Goal: Transaction & Acquisition: Purchase product/service

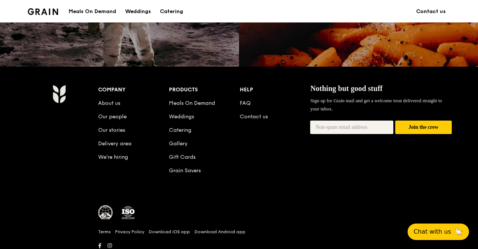
scroll to position [737, 0]
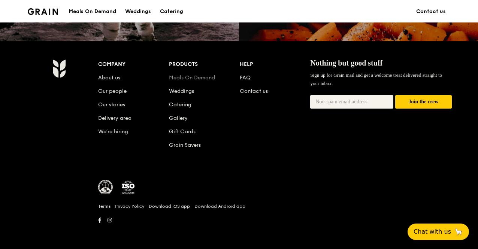
click at [192, 79] on link "Meals On Demand" at bounding box center [192, 78] width 46 height 6
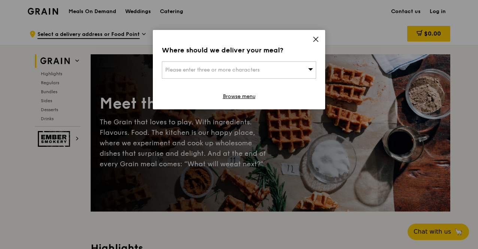
click at [214, 67] on span "Please enter three or more characters" at bounding box center [212, 70] width 94 height 6
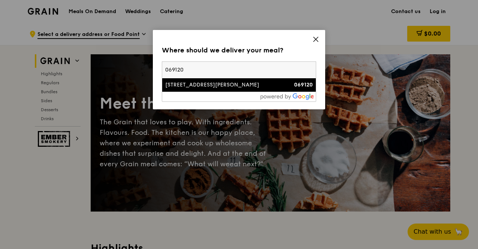
type input "069120"
click at [189, 82] on div "[STREET_ADDRESS][PERSON_NAME]" at bounding box center [220, 84] width 111 height 7
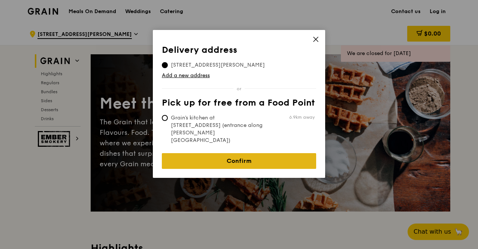
click at [228, 153] on link "Confirm" at bounding box center [239, 161] width 154 height 16
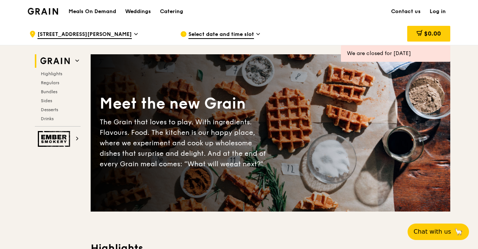
click at [432, 12] on link "Log in" at bounding box center [437, 11] width 25 height 22
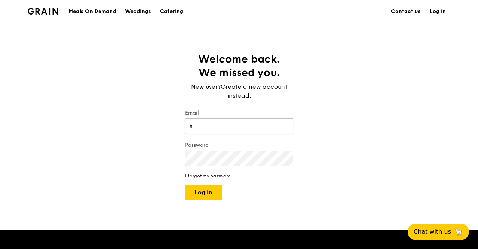
type input "sokfung@hotmail.com"
click at [216, 199] on button "Log in" at bounding box center [203, 193] width 37 height 16
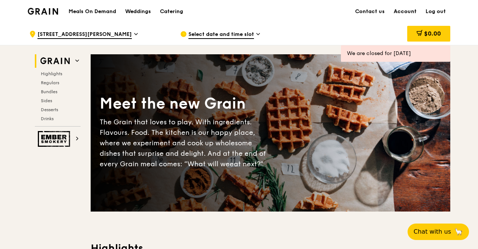
click at [407, 9] on link "Account" at bounding box center [405, 11] width 32 height 22
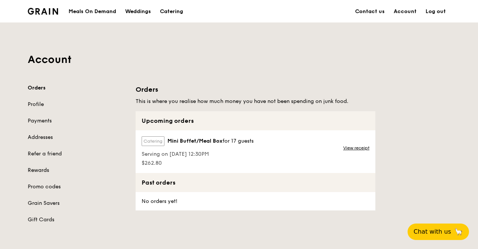
click at [36, 168] on link "Rewards" at bounding box center [77, 170] width 99 height 7
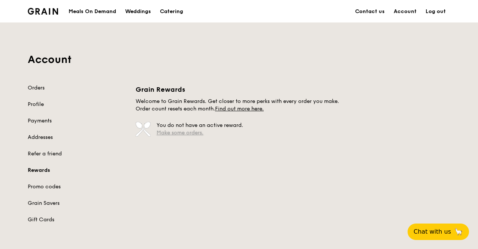
click at [177, 132] on link "Make some orders." at bounding box center [179, 133] width 47 height 6
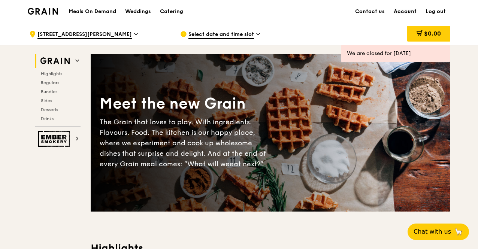
click at [416, 14] on link "Account" at bounding box center [405, 11] width 32 height 22
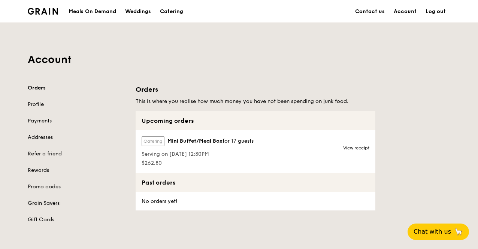
click at [43, 205] on link "Grain Savers" at bounding box center [77, 203] width 99 height 7
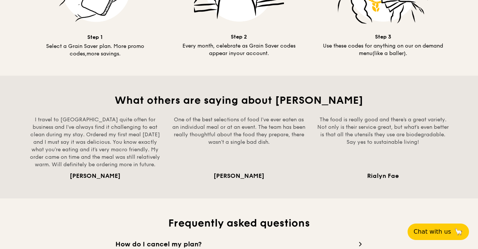
scroll to position [300, 0]
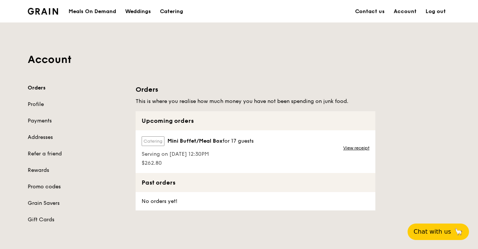
click at [40, 186] on link "Promo codes" at bounding box center [77, 186] width 99 height 7
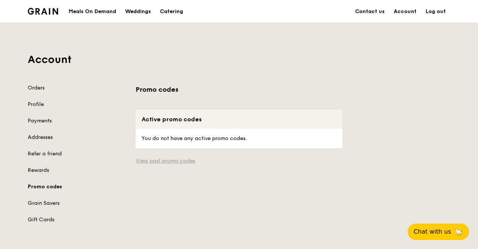
click at [151, 161] on link "View past promo codes" at bounding box center [239, 160] width 207 height 7
click at [39, 176] on div "Orders Profile Payments Addresses Refer a friend Rewards Promo codes Grain Save…" at bounding box center [77, 153] width 99 height 139
click at [40, 168] on link "Rewards" at bounding box center [77, 170] width 99 height 7
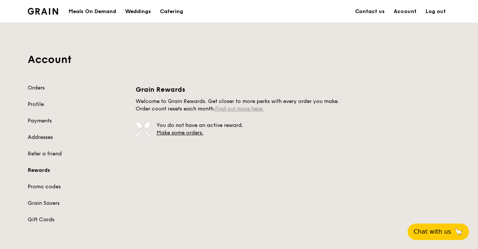
click at [225, 108] on link "Find out more here." at bounding box center [239, 109] width 49 height 6
click at [435, 230] on span "Chat with us" at bounding box center [431, 231] width 39 height 9
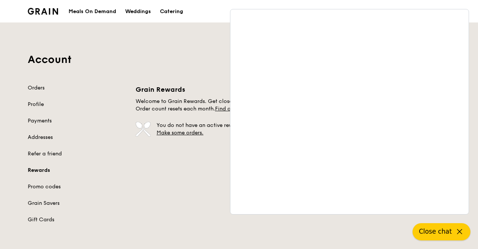
click at [452, 232] on button "Close chat" at bounding box center [442, 231] width 58 height 17
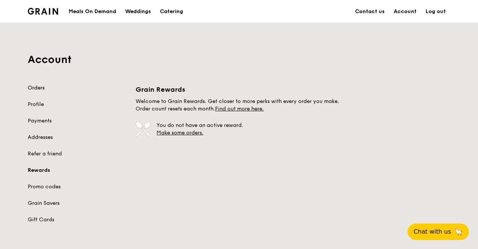
click at [44, 88] on link "Orders" at bounding box center [77, 87] width 99 height 7
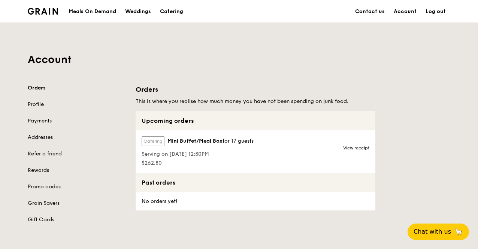
click at [97, 15] on div "Meals On Demand" at bounding box center [93, 11] width 48 height 22
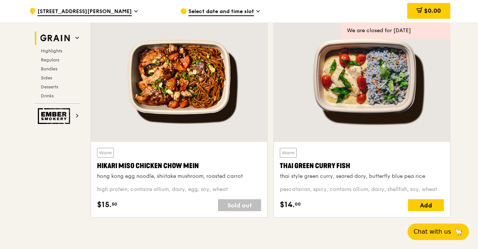
scroll to position [374, 0]
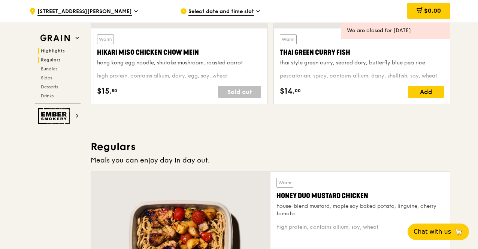
click at [52, 61] on span "Regulars" at bounding box center [51, 59] width 20 height 5
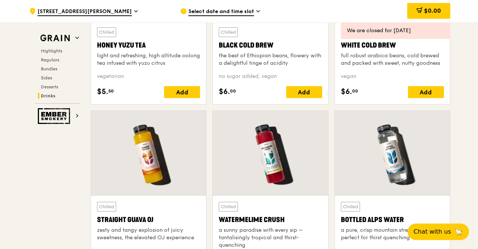
scroll to position [3142, 0]
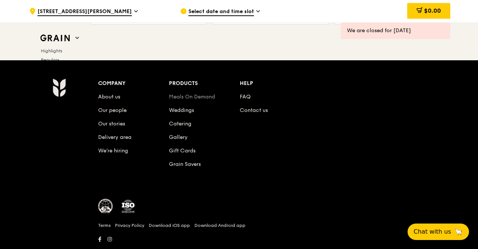
click at [195, 94] on link "Meals On Demand" at bounding box center [192, 97] width 46 height 6
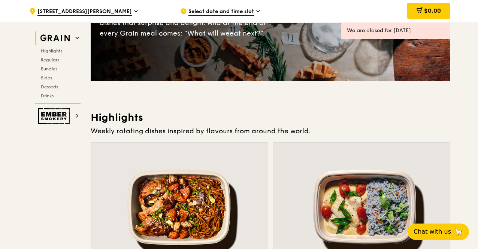
scroll to position [187, 0]
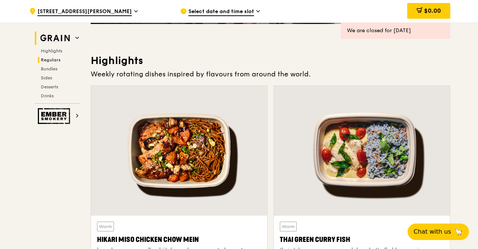
click at [49, 61] on span "Regulars" at bounding box center [51, 59] width 20 height 5
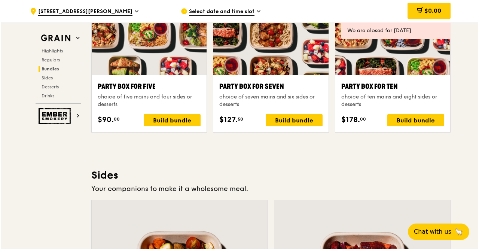
scroll to position [1495, 0]
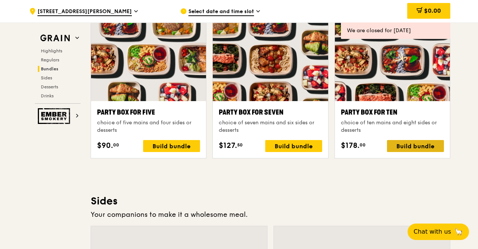
click at [418, 143] on div "Build bundle" at bounding box center [415, 146] width 57 height 12
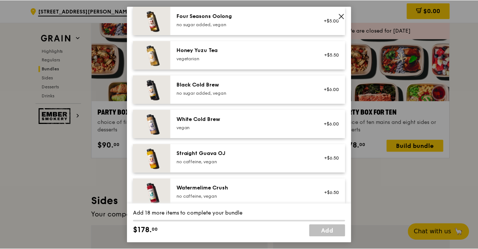
scroll to position [1009, 0]
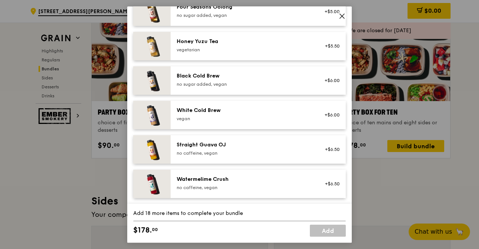
click at [341, 14] on icon at bounding box center [342, 16] width 7 height 7
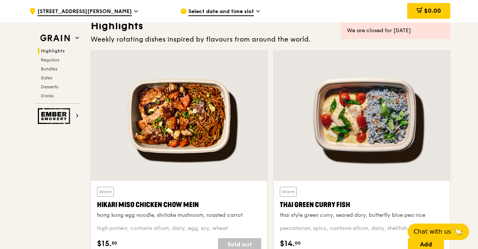
scroll to position [0, 0]
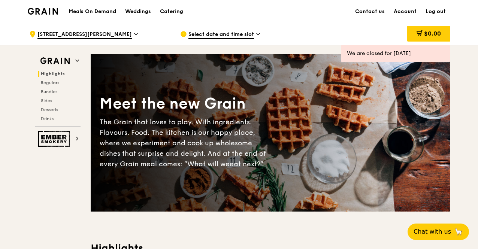
click at [235, 30] on div "Select date and time slot" at bounding box center [249, 34] width 139 height 22
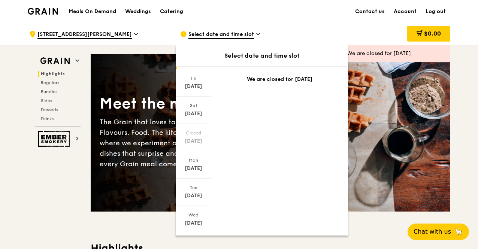
scroll to position [60, 0]
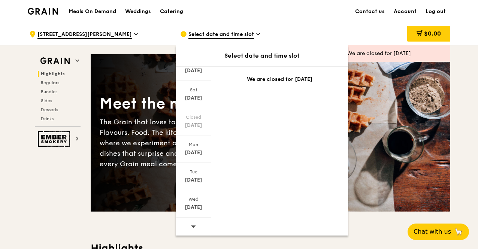
click at [195, 225] on icon at bounding box center [193, 227] width 5 height 6
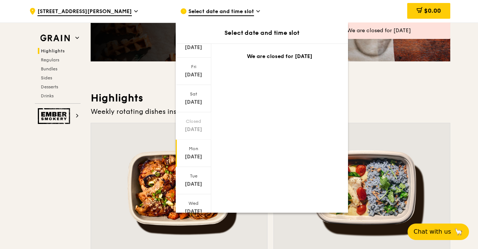
scroll to position [22, 0]
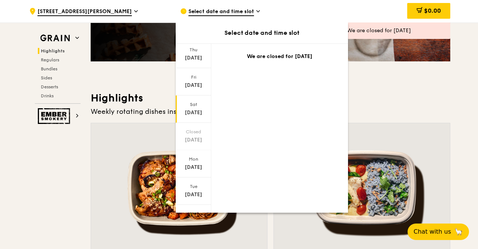
click at [197, 114] on div "Aug 23" at bounding box center [193, 112] width 33 height 7
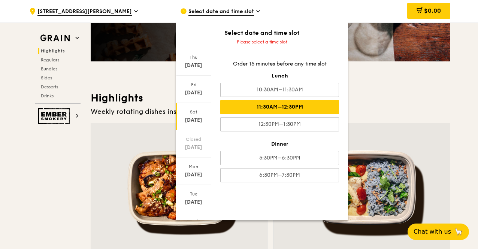
click at [271, 105] on div "11:30AM–12:30PM" at bounding box center [279, 107] width 119 height 14
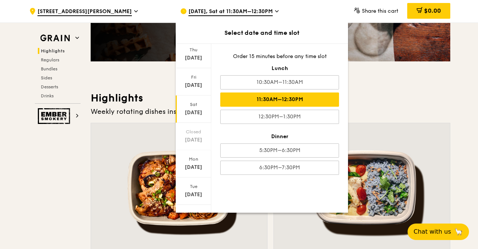
click at [283, 96] on div "11:30AM–12:30PM" at bounding box center [279, 99] width 119 height 14
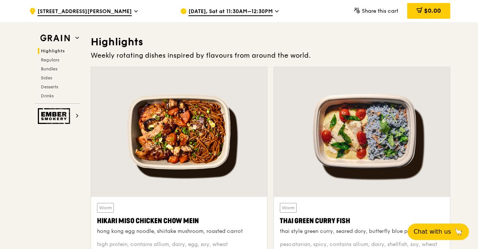
scroll to position [187, 0]
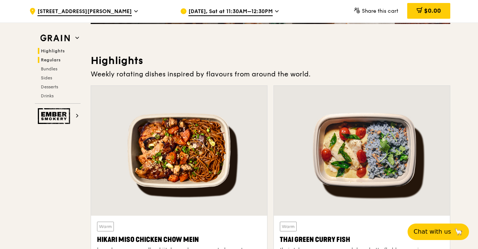
click at [45, 60] on span "Regulars" at bounding box center [51, 59] width 20 height 5
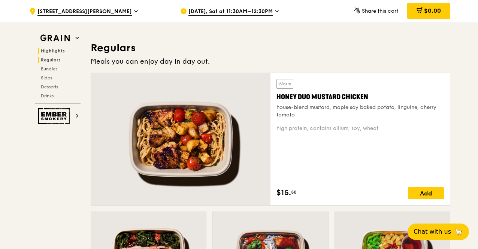
scroll to position [484, 0]
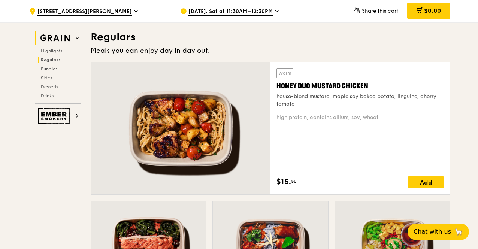
click at [79, 38] on icon at bounding box center [77, 38] width 4 height 4
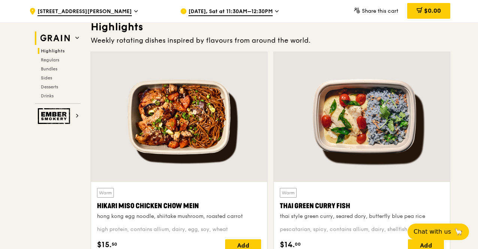
scroll to position [211, 0]
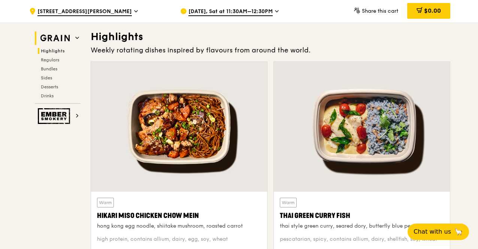
click at [79, 38] on icon at bounding box center [77, 38] width 4 height 4
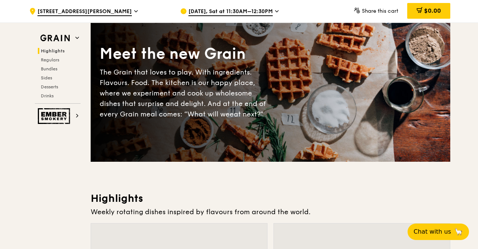
scroll to position [0, 0]
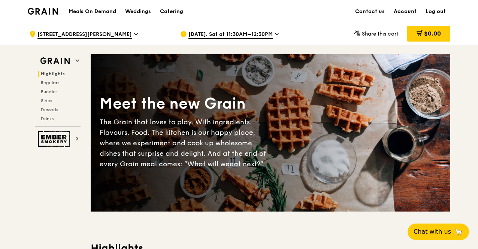
click at [399, 8] on link "Account" at bounding box center [405, 11] width 32 height 22
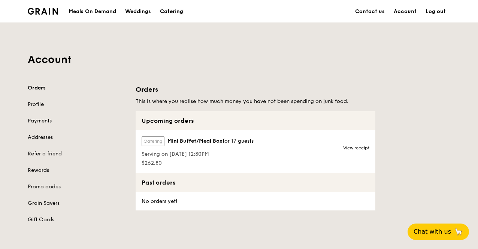
click at [173, 10] on div "Catering" at bounding box center [171, 11] width 23 height 22
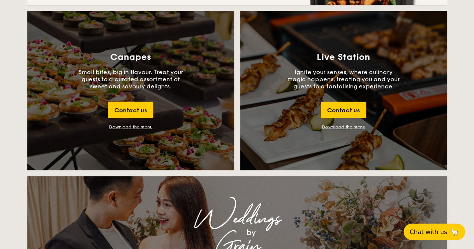
scroll to position [599, 0]
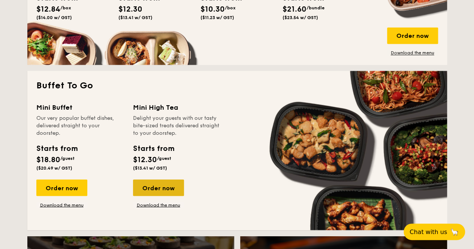
click at [155, 187] on div "Order now" at bounding box center [158, 187] width 51 height 16
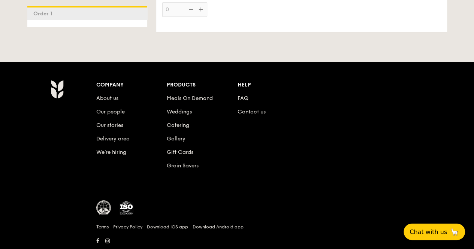
scroll to position [1610, 0]
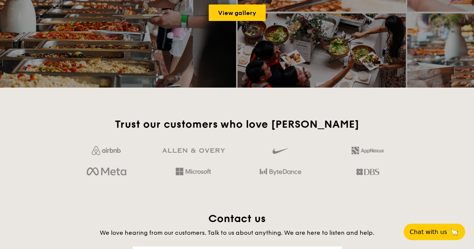
scroll to position [1230, 0]
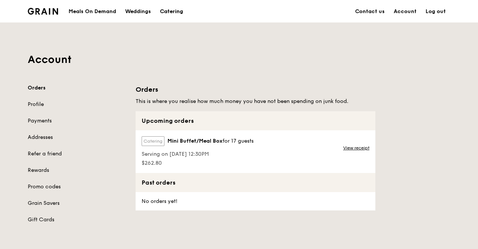
click at [168, 11] on div "Catering" at bounding box center [171, 11] width 23 height 22
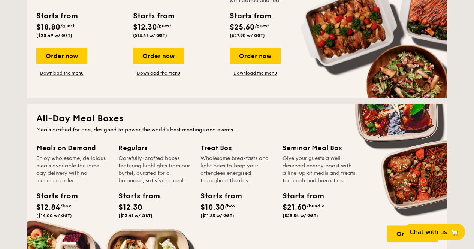
scroll to position [449, 0]
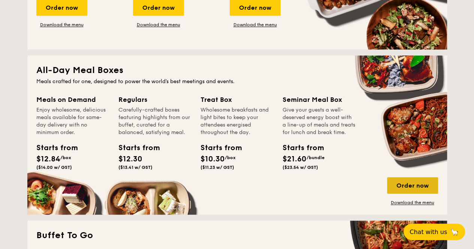
click at [419, 190] on div "Order now" at bounding box center [412, 185] width 51 height 16
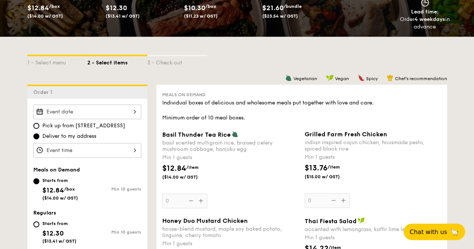
scroll to position [150, 0]
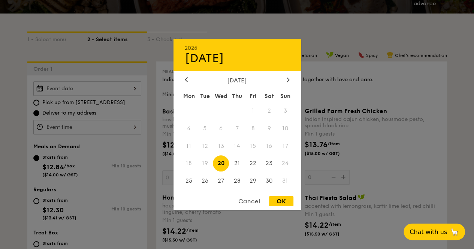
click at [83, 87] on div "2025 Aug [DATE] Tue Wed Thu Fri Sat Sun 1 2 3 4 5 6 7 8 9 10 11 12 13 14 15 16 …" at bounding box center [87, 88] width 108 height 15
click at [273, 168] on span "23" at bounding box center [269, 163] width 16 height 16
click at [286, 206] on div "OK" at bounding box center [281, 201] width 24 height 10
type input "[DATE]"
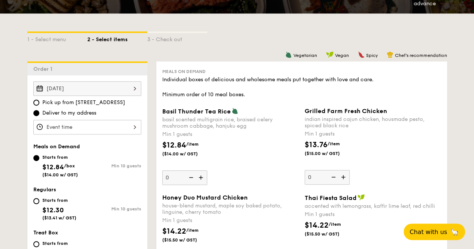
click at [85, 121] on div at bounding box center [87, 127] width 108 height 15
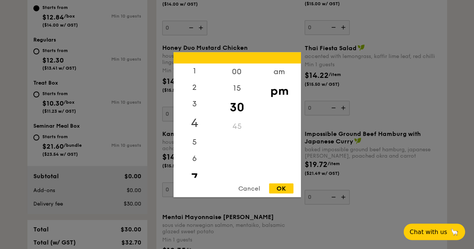
scroll to position [0, 0]
click at [204, 67] on div "12" at bounding box center [194, 74] width 42 height 22
click at [240, 73] on div "00" at bounding box center [237, 74] width 42 height 22
click at [285, 193] on div "OK" at bounding box center [281, 188] width 24 height 10
type input "12:00PM"
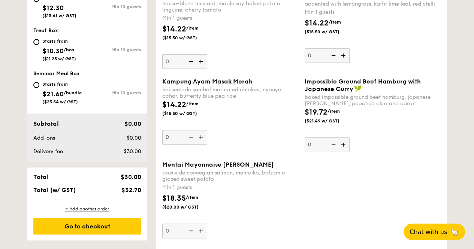
scroll to position [337, 0]
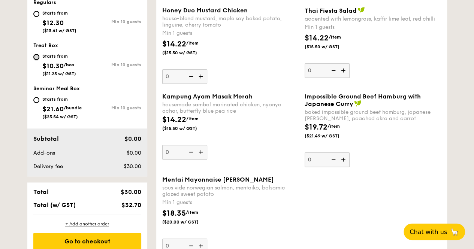
click at [38, 55] on input "Starts from $10.30 /box ($11.23 w/ GST) Min 10 guests" at bounding box center [36, 57] width 6 height 6
radio input "true"
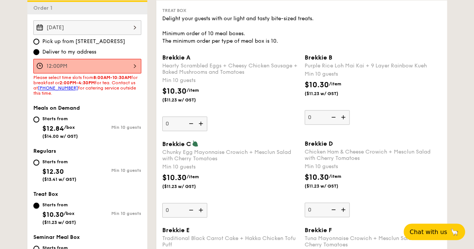
scroll to position [210, 0]
click at [58, 164] on div "Starts from" at bounding box center [59, 162] width 34 height 6
click at [39, 164] on input "Starts from $12.30 ($13.41 w/ GST) Min 10 guests" at bounding box center [36, 163] width 6 height 6
radio input "true"
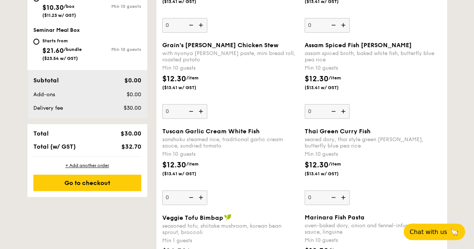
scroll to position [435, 0]
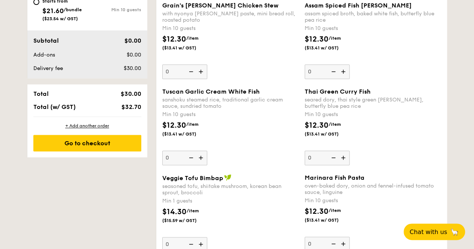
click at [200, 154] on img at bounding box center [201, 158] width 11 height 14
click at [200, 154] on input "0" at bounding box center [184, 158] width 45 height 15
type input "10"
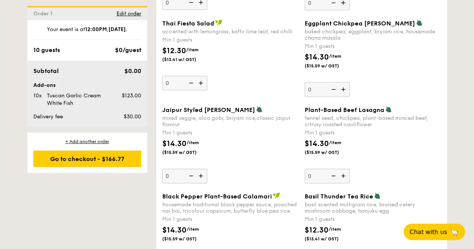
scroll to position [766, 0]
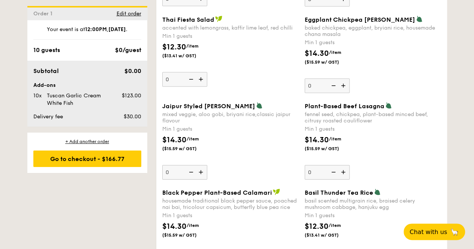
click at [342, 168] on img at bounding box center [343, 172] width 11 height 14
click at [342, 168] on input "0" at bounding box center [326, 172] width 45 height 15
type input "1"
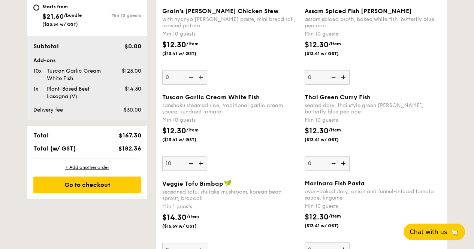
scroll to position [692, 0]
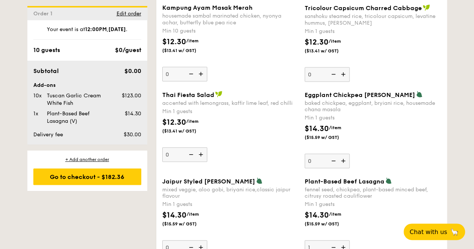
click at [199, 152] on img at bounding box center [201, 154] width 11 height 14
click at [199, 152] on input "0" at bounding box center [184, 154] width 45 height 15
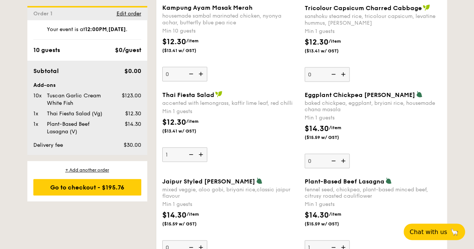
click at [191, 152] on img at bounding box center [190, 154] width 11 height 14
click at [191, 152] on input "1" at bounding box center [184, 154] width 45 height 15
type input "0"
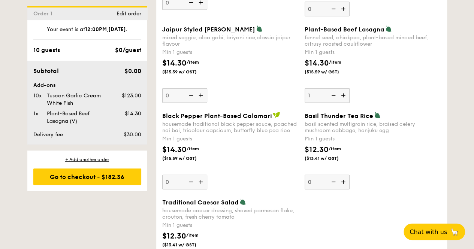
scroll to position [879, 0]
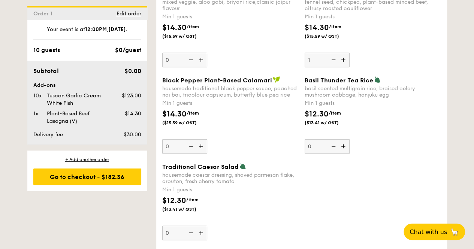
click at [200, 140] on img at bounding box center [201, 146] width 11 height 14
click at [200, 140] on input "0" at bounding box center [184, 146] width 45 height 15
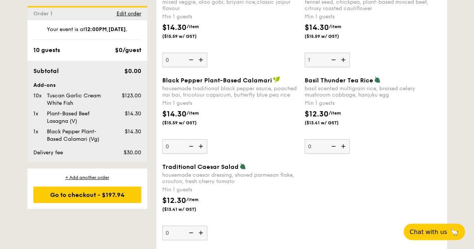
type input "1"
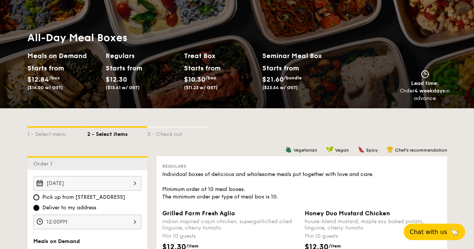
scroll to position [0, 0]
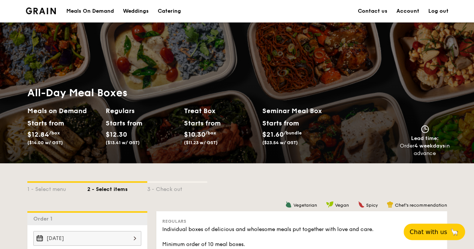
click at [412, 13] on link "Account" at bounding box center [407, 11] width 23 height 22
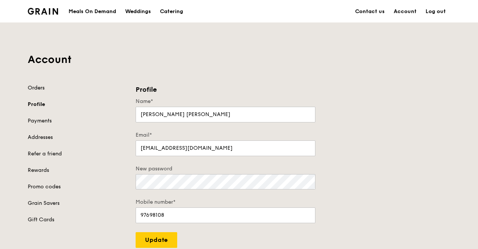
click at [45, 87] on link "Orders" at bounding box center [77, 87] width 99 height 7
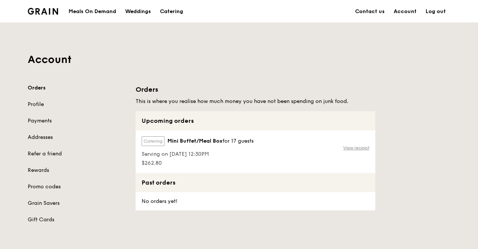
click at [362, 151] on link "View receipt" at bounding box center [356, 148] width 26 height 6
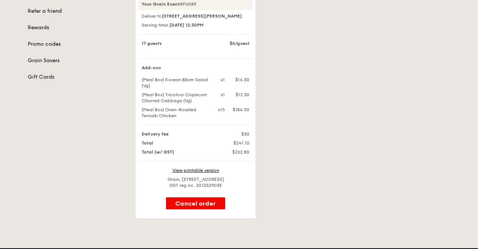
scroll to position [150, 0]
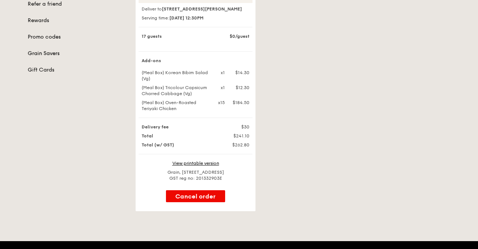
click at [39, 53] on link "Grain Savers" at bounding box center [77, 53] width 99 height 7
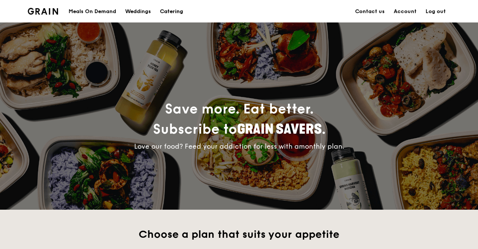
click at [165, 12] on div "Catering" at bounding box center [171, 11] width 23 height 22
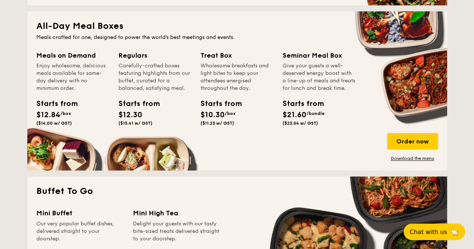
scroll to position [562, 0]
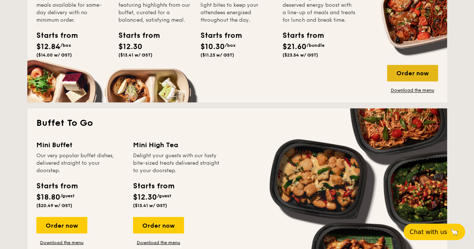
click at [412, 76] on div "Order now" at bounding box center [412, 73] width 51 height 16
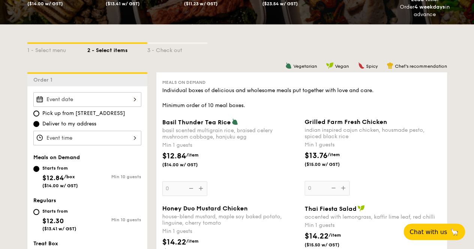
scroll to position [150, 0]
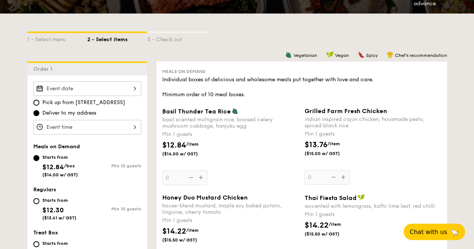
click at [55, 203] on div "Starts from $12.30 ($13.41 w/ GST)" at bounding box center [59, 208] width 34 height 25
click at [39, 203] on input "Starts from $12.30 ($13.41 w/ GST) Min 10 guests" at bounding box center [36, 201] width 6 height 6
radio input "true"
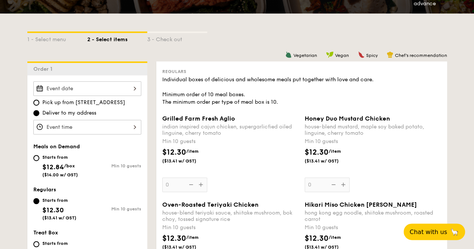
click at [101, 92] on div at bounding box center [87, 88] width 108 height 15
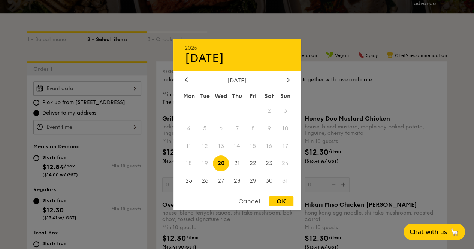
click at [100, 93] on div "2025 Aug [DATE] Tue Wed Thu Fri Sat Sun 1 2 3 4 5 6 7 8 9 10 11 12 13 14 15 16 …" at bounding box center [87, 88] width 108 height 15
click at [270, 167] on span "23" at bounding box center [269, 163] width 16 height 16
click at [275, 197] on div "OK" at bounding box center [281, 201] width 24 height 10
type input "[DATE]"
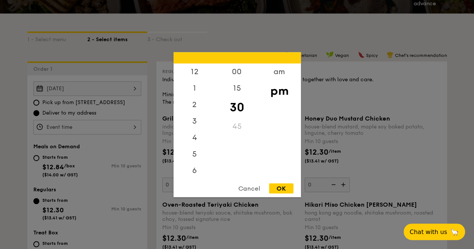
click at [113, 128] on div "12 1 2 3 4 5 6 7 8 9 10 11 00 15 30 45 am pm Cancel OK" at bounding box center [87, 127] width 108 height 15
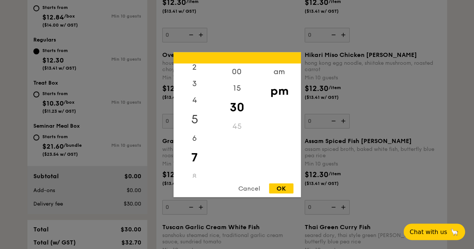
scroll to position [0, 0]
click at [199, 72] on div "12" at bounding box center [194, 74] width 42 height 22
click at [240, 69] on div "00" at bounding box center [237, 74] width 42 height 22
click at [279, 194] on div "Cancel OK" at bounding box center [236, 190] width 127 height 14
click at [279, 186] on div "OK" at bounding box center [281, 188] width 24 height 10
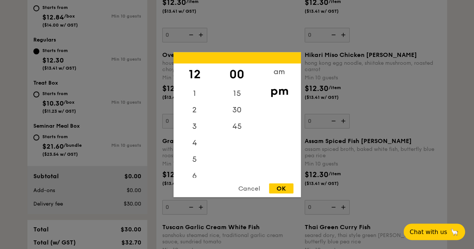
type input "12:00PM"
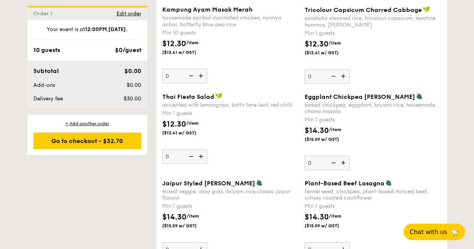
scroll to position [749, 0]
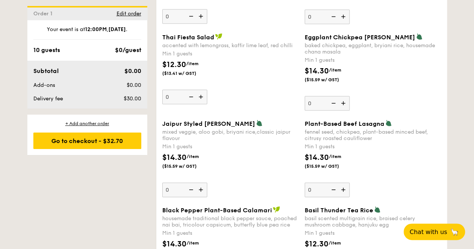
click at [343, 185] on img at bounding box center [343, 190] width 11 height 14
click at [343, 185] on input "0" at bounding box center [326, 190] width 45 height 15
type input "1"
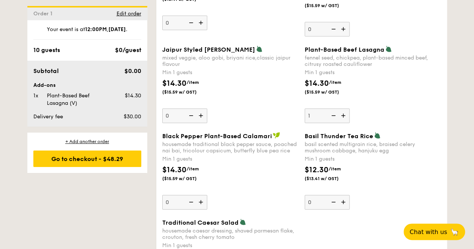
scroll to position [899, 0]
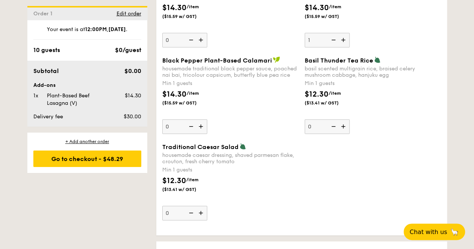
click at [205, 124] on img at bounding box center [201, 126] width 11 height 14
click at [205, 124] on input "0" at bounding box center [184, 126] width 45 height 15
type input "1"
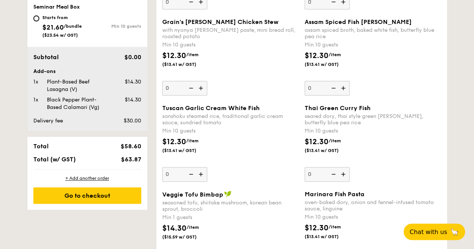
scroll to position [412, 0]
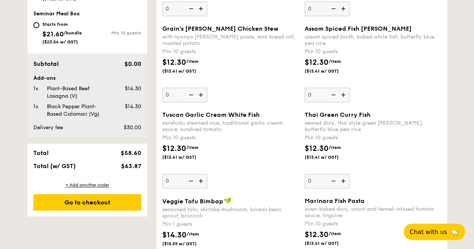
click at [200, 179] on img at bounding box center [201, 181] width 11 height 14
click at [200, 179] on input "0" at bounding box center [184, 181] width 45 height 15
type input "10"
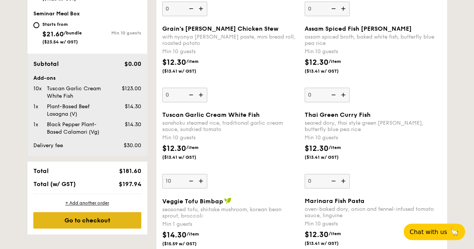
click at [118, 220] on div "Go to checkout" at bounding box center [87, 220] width 108 height 16
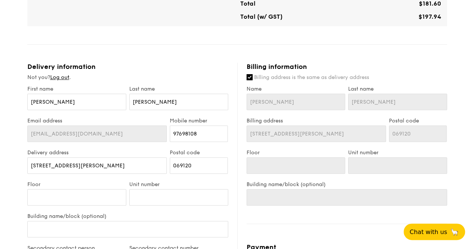
scroll to position [300, 0]
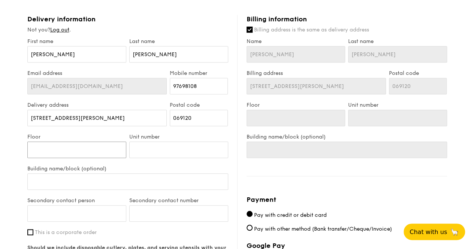
click at [77, 146] on input "Floor" at bounding box center [76, 150] width 99 height 16
type input "01"
click at [147, 155] on input "Unit number" at bounding box center [178, 150] width 99 height 16
type input "03"
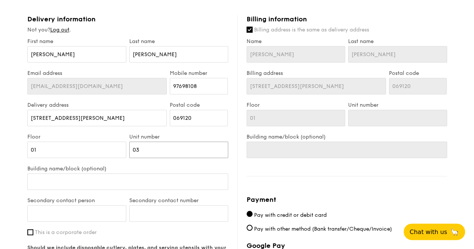
type input "03"
click at [101, 118] on input "[STREET_ADDRESS][PERSON_NAME]" at bounding box center [97, 118] width 140 height 16
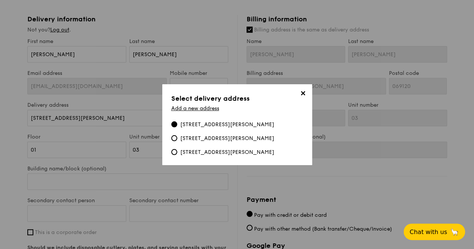
click at [209, 152] on div "[STREET_ADDRESS][PERSON_NAME]" at bounding box center [227, 152] width 94 height 7
click at [177, 152] on input "[STREET_ADDRESS][PERSON_NAME]" at bounding box center [174, 152] width 6 height 6
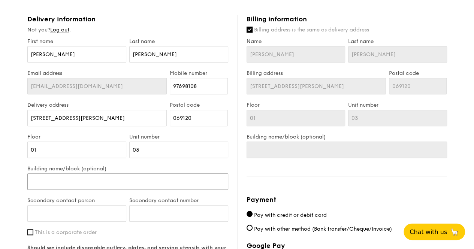
click at [128, 183] on input "Building name/block (optional)" at bounding box center [127, 181] width 201 height 16
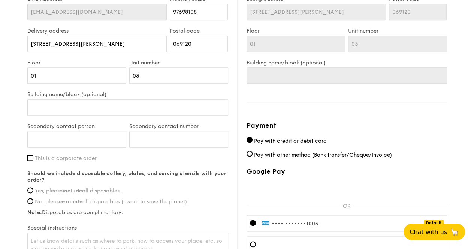
scroll to position [374, 0]
click at [97, 158] on span "This is a corporate order" at bounding box center [66, 157] width 62 height 6
click at [33, 158] on input "This is a corporate order" at bounding box center [30, 157] width 6 height 6
checkbox input "true"
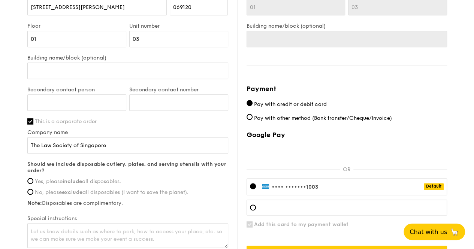
scroll to position [449, 0]
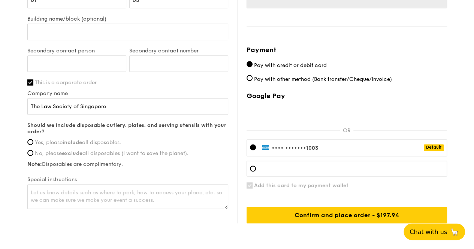
click at [100, 143] on span "Yes, please include all disposables." at bounding box center [78, 142] width 86 height 6
click at [33, 143] on input "Yes, please include all disposables." at bounding box center [30, 142] width 6 height 6
radio input "true"
click at [113, 188] on textarea at bounding box center [127, 196] width 201 height 25
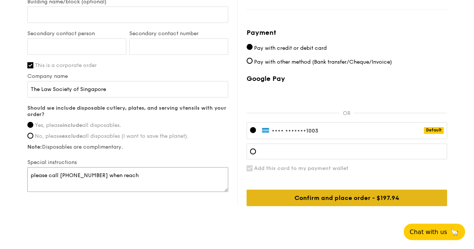
scroll to position [481, 0]
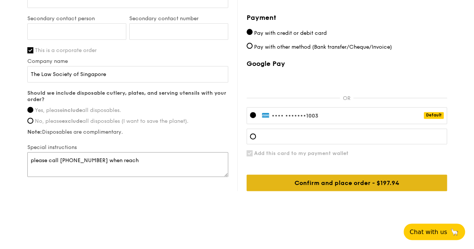
type textarea "please call [PHONE_NUMBER] when reach"
click at [337, 178] on input "Confirm and place order - $197.94" at bounding box center [346, 182] width 200 height 16
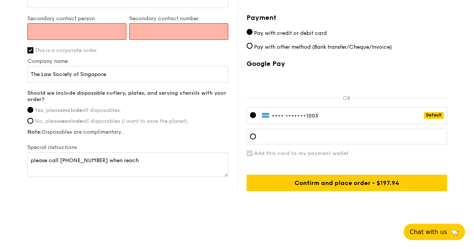
click at [111, 35] on input "Secondary contact person" at bounding box center [76, 31] width 99 height 16
type input "[PERSON_NAME] [PERSON_NAME]"
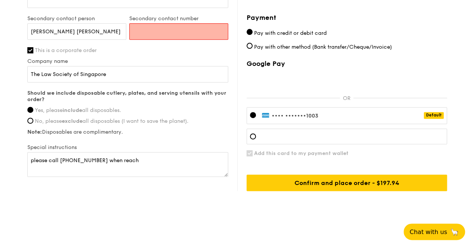
click at [154, 35] on input "Secondary contact number" at bounding box center [178, 31] width 99 height 16
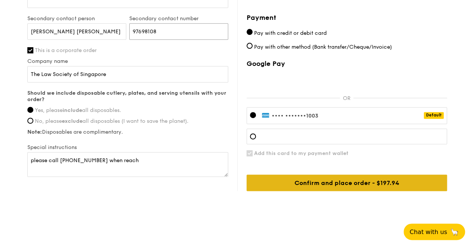
type input "97698108"
click at [283, 177] on input "Confirm and place order - $197.94" at bounding box center [346, 182] width 200 height 16
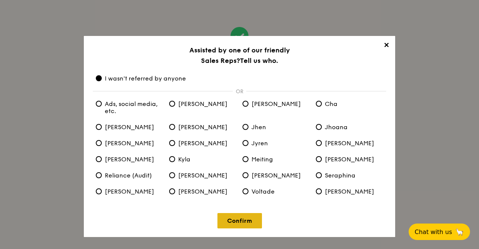
click at [238, 223] on link "Confirm" at bounding box center [240, 220] width 45 height 15
